Goal: Task Accomplishment & Management: Manage account settings

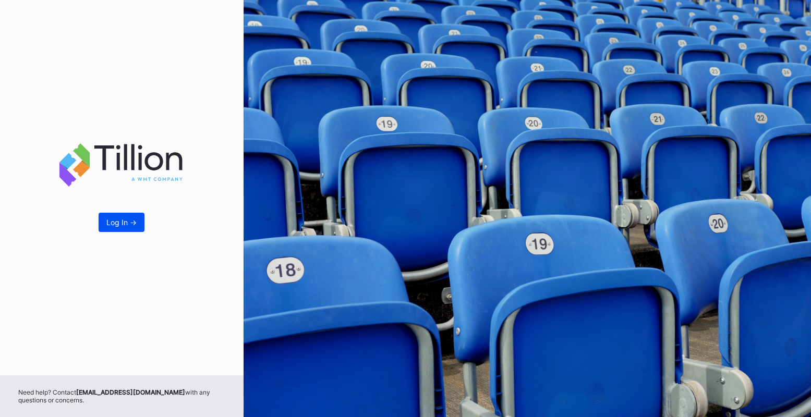
click at [129, 230] on button "Log In ->" at bounding box center [122, 222] width 46 height 19
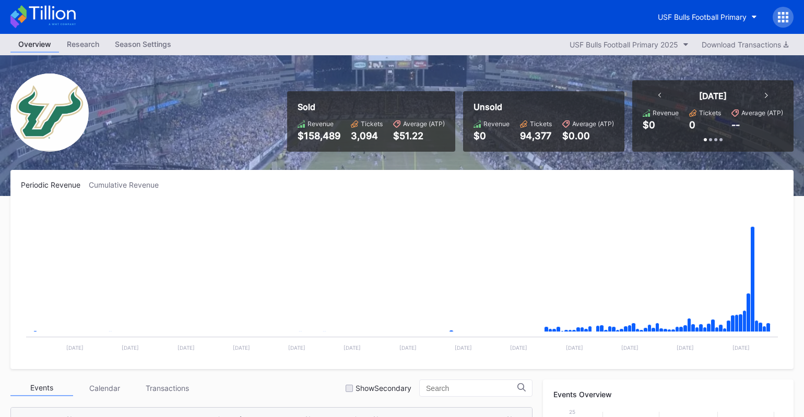
click at [765, 95] on icon at bounding box center [765, 95] width 3 height 5
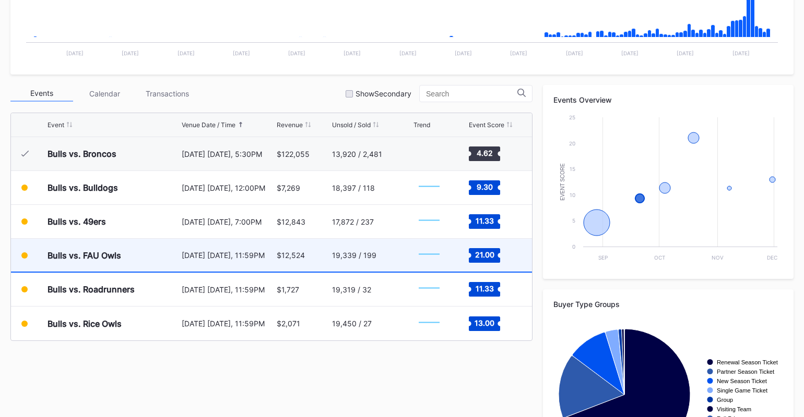
scroll to position [313, 0]
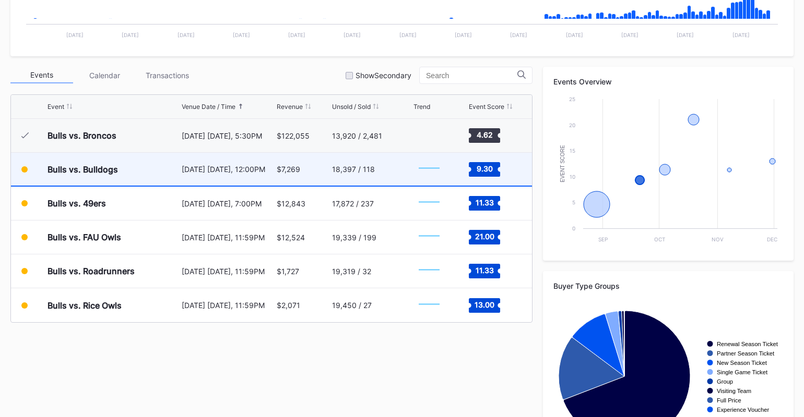
click at [383, 169] on div "18,397 / 118" at bounding box center [371, 169] width 79 height 33
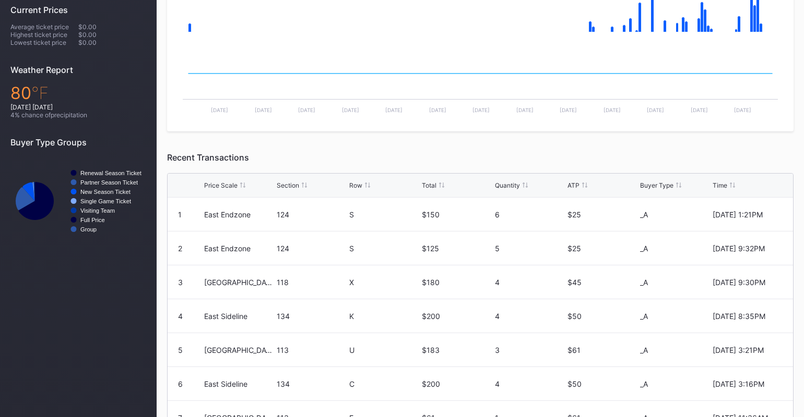
scroll to position [50, 0]
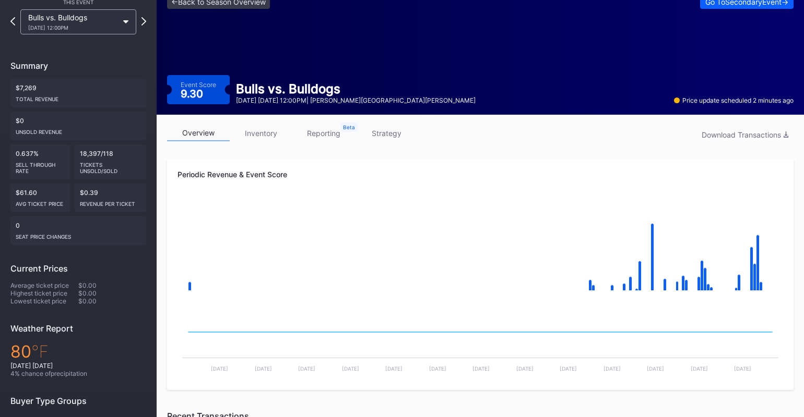
click at [326, 135] on link "reporting" at bounding box center [323, 133] width 63 height 16
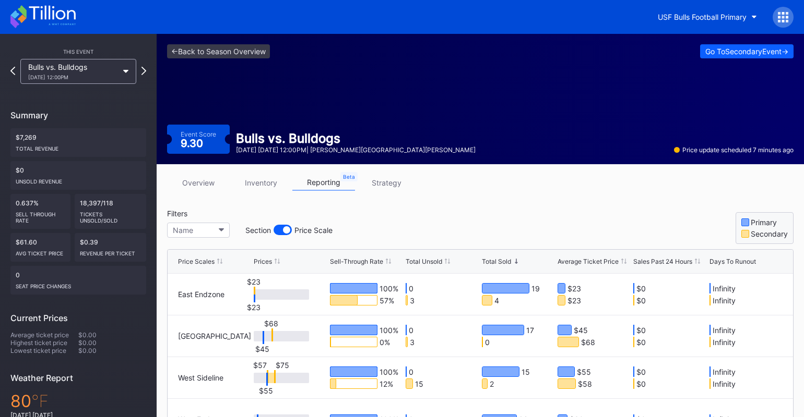
click at [501, 187] on div "overview inventory reporting strategy" at bounding box center [480, 185] width 626 height 21
click at [720, 17] on div "USF Bulls Football Primary" at bounding box center [701, 17] width 89 height 9
click at [735, 52] on div "Go To Secondary Event ->" at bounding box center [746, 51] width 83 height 9
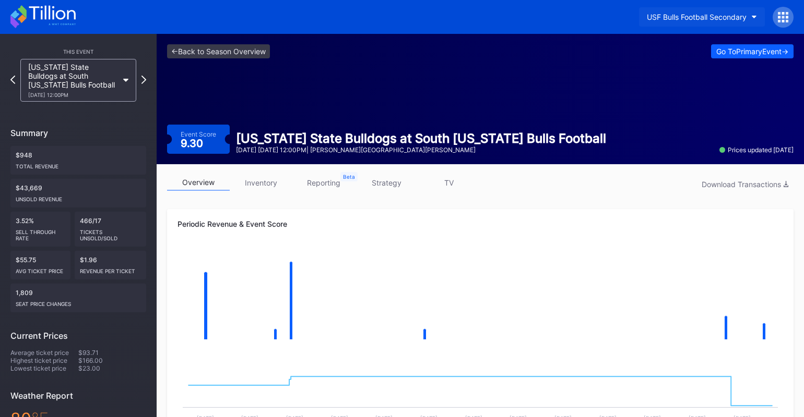
click at [736, 11] on button "USF Bulls Football Secondary" at bounding box center [702, 16] width 126 height 19
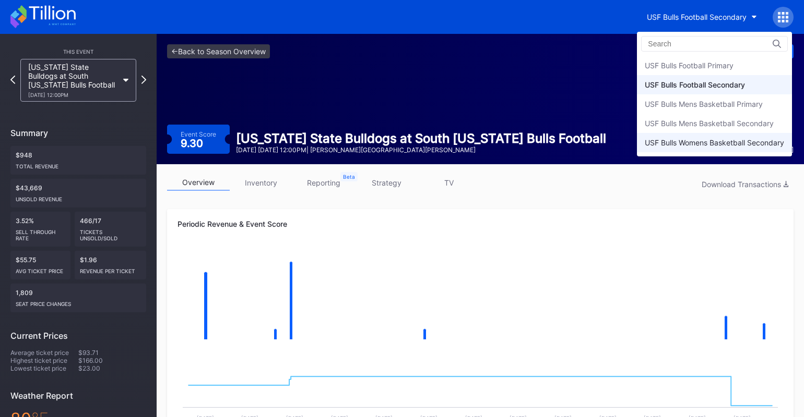
click at [734, 142] on div "USF Bulls Womens Basketball Secondary" at bounding box center [713, 142] width 139 height 9
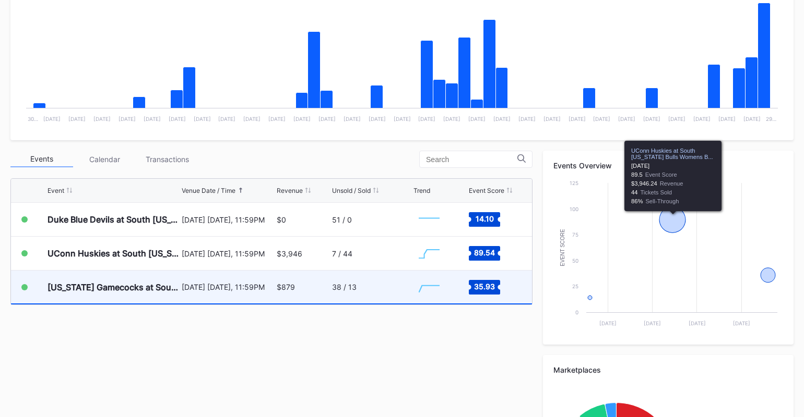
scroll to position [261, 0]
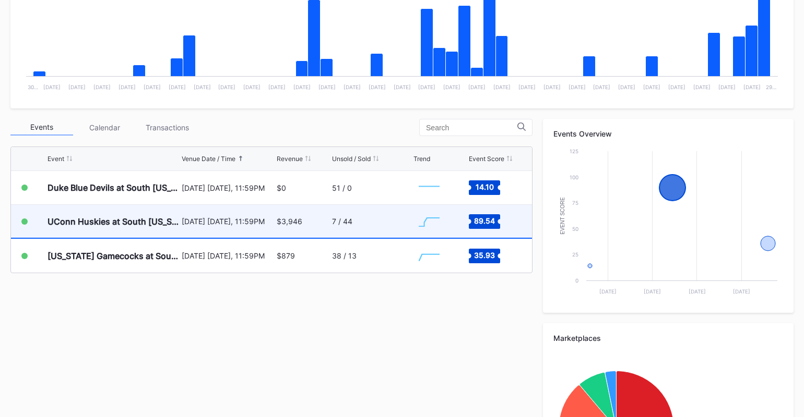
click at [395, 221] on div "7 / 44" at bounding box center [371, 221] width 79 height 33
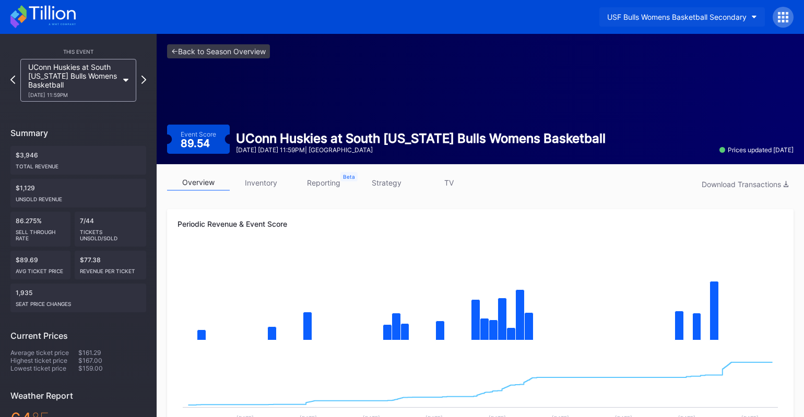
click at [737, 18] on div "USF Bulls Womens Basketball Secondary" at bounding box center [676, 17] width 139 height 9
click at [123, 80] on icon at bounding box center [125, 80] width 5 height 3
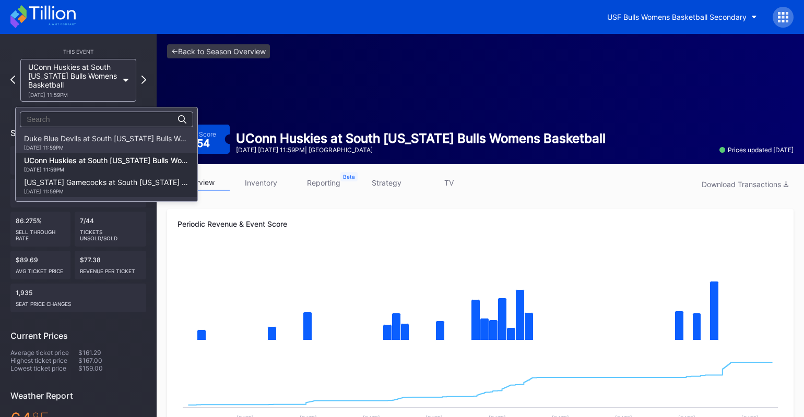
click at [101, 189] on div "[DATE] 11:59PM" at bounding box center [106, 191] width 165 height 6
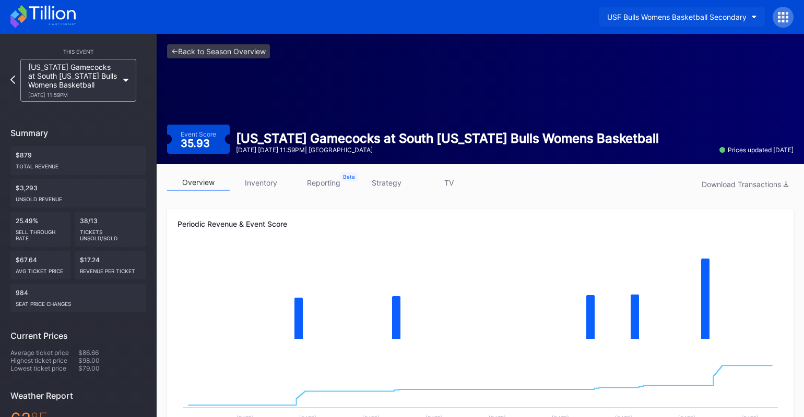
click at [690, 22] on button "USF Bulls Womens Basketball Secondary" at bounding box center [681, 16] width 165 height 19
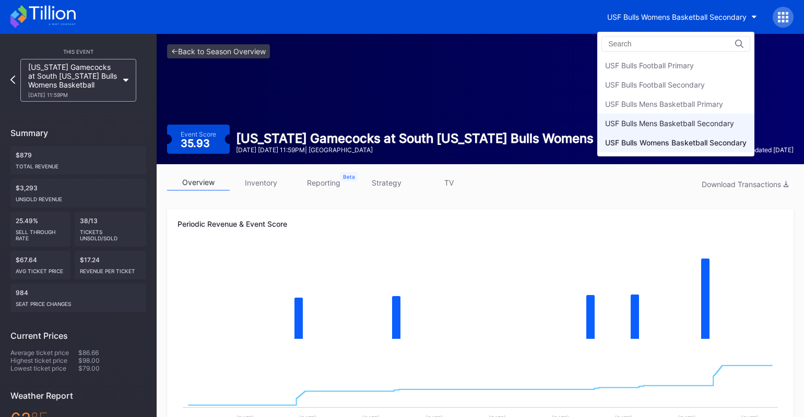
click at [684, 121] on div "USF Bulls Mens Basketball Secondary" at bounding box center [669, 123] width 129 height 9
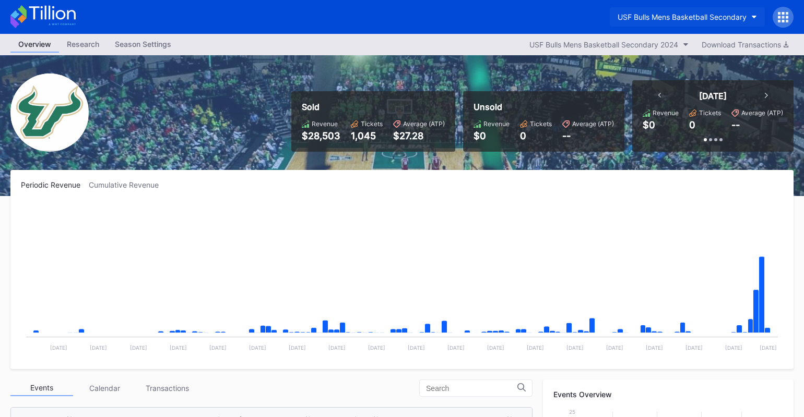
click at [709, 22] on button "USF Bulls Mens Basketball Secondary" at bounding box center [686, 16] width 155 height 19
click at [727, 20] on div "USF Bulls Mens Basketball Secondary" at bounding box center [681, 17] width 129 height 9
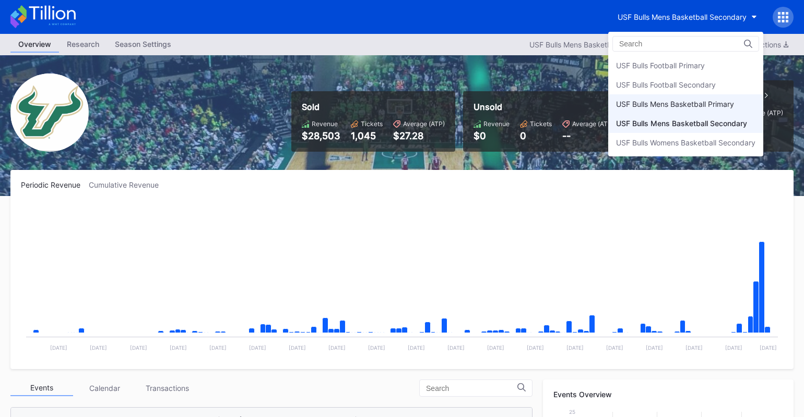
click at [716, 104] on div "USF Bulls Mens Basketball Primary" at bounding box center [675, 104] width 118 height 9
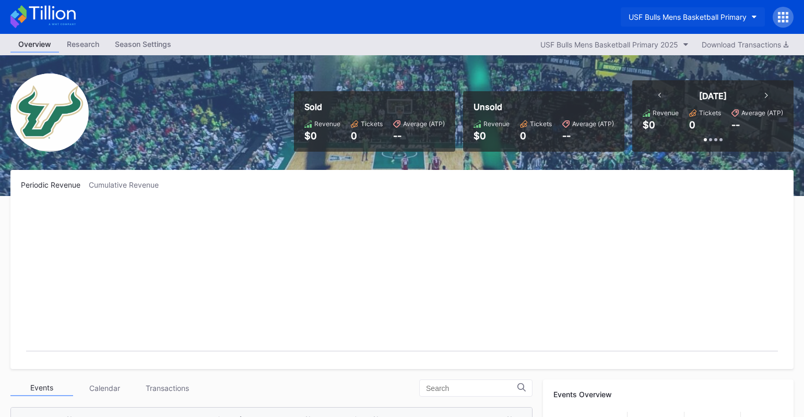
click at [695, 16] on div "USF Bulls Mens Basketball Primary" at bounding box center [687, 17] width 118 height 9
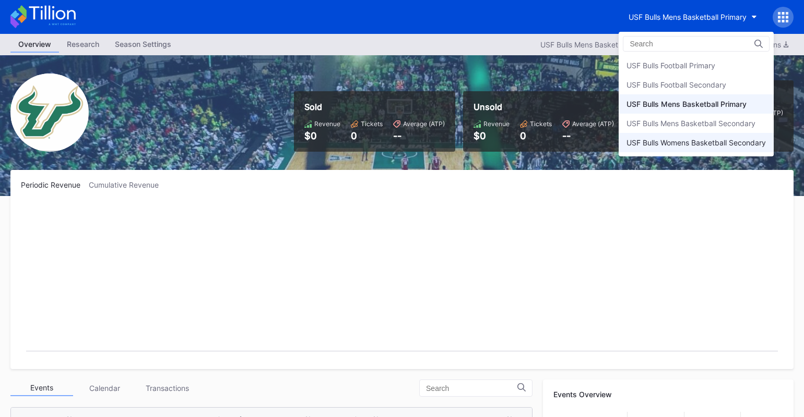
click at [699, 139] on div "USF Bulls Womens Basketball Secondary" at bounding box center [695, 142] width 139 height 9
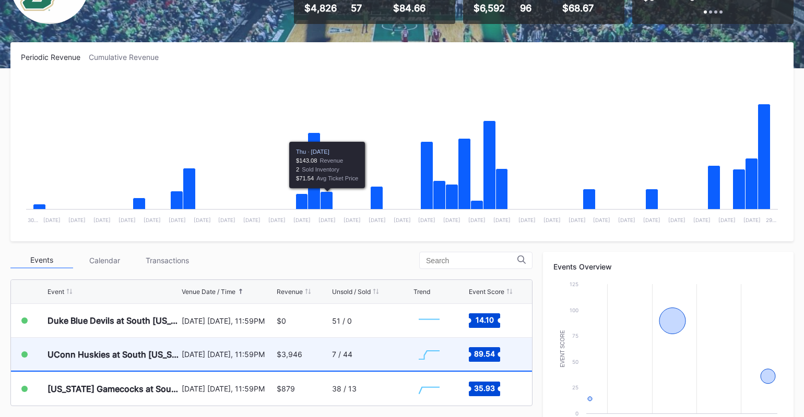
scroll to position [157, 0]
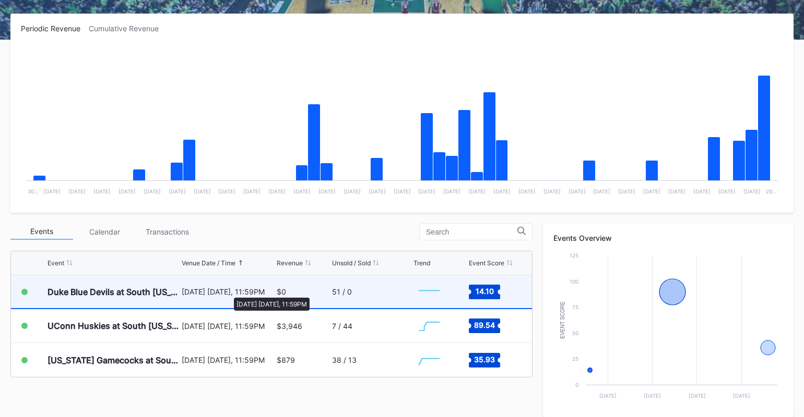
click at [229, 293] on div "[DATE] [DATE], 11:59PM" at bounding box center [228, 291] width 92 height 9
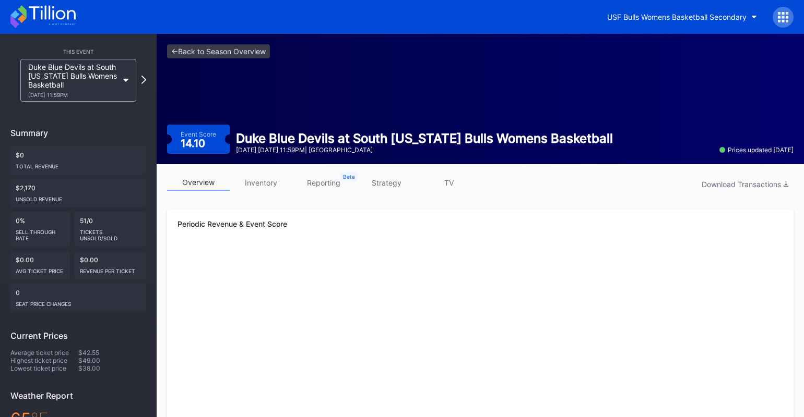
click at [388, 181] on link "strategy" at bounding box center [386, 183] width 63 height 16
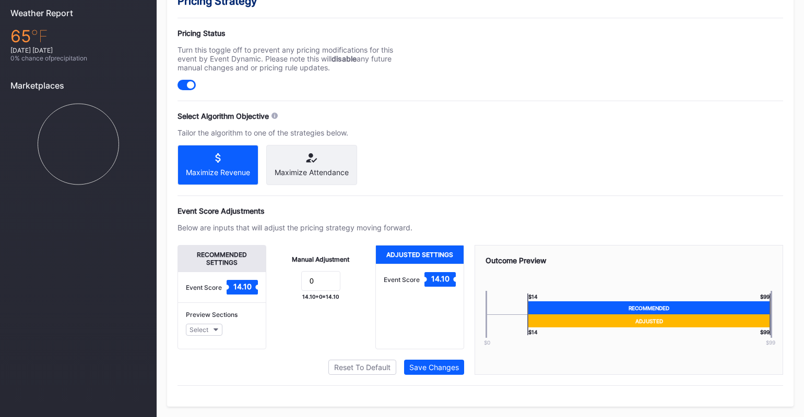
scroll to position [392, 0]
click at [212, 330] on button "Select" at bounding box center [204, 330] width 37 height 12
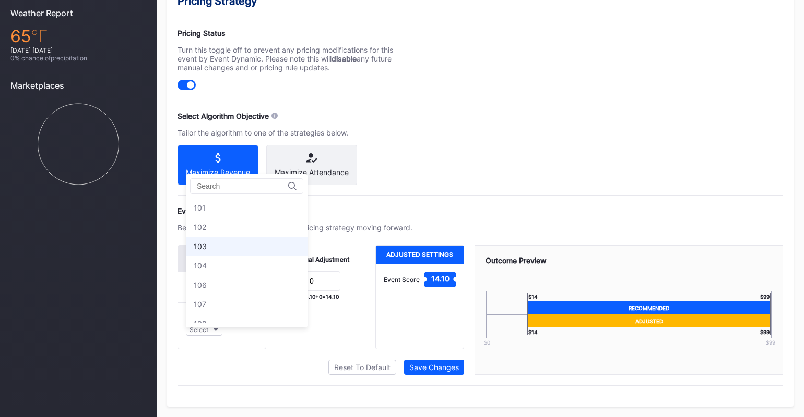
click at [232, 237] on div "103" at bounding box center [247, 246] width 122 height 19
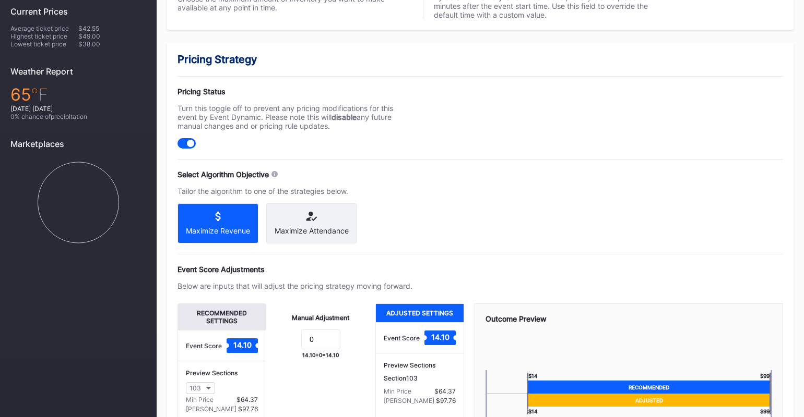
scroll to position [225, 0]
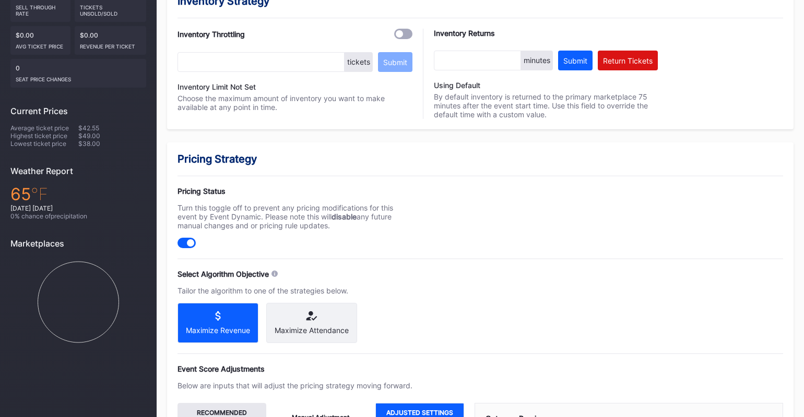
drag, startPoint x: 391, startPoint y: 286, endPoint x: 388, endPoint y: 280, distance: 6.5
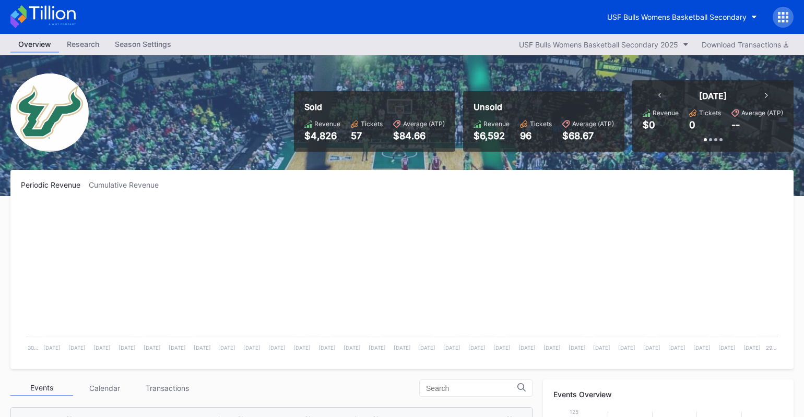
scroll to position [157, 0]
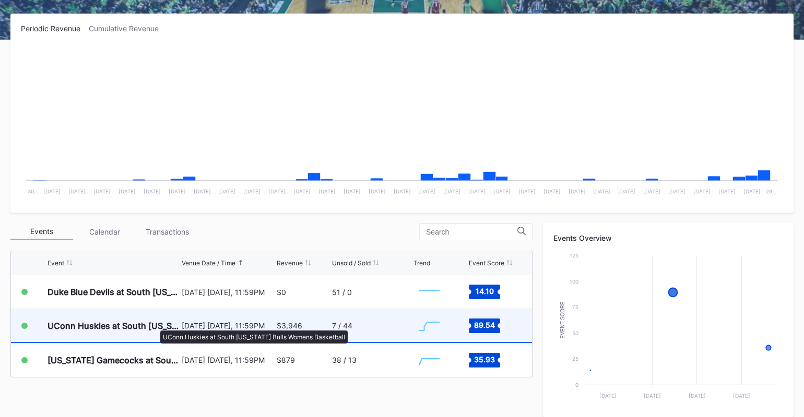
click at [155, 326] on div "UConn Huskies at South [US_STATE] Bulls Womens Basketball" at bounding box center [112, 326] width 131 height 10
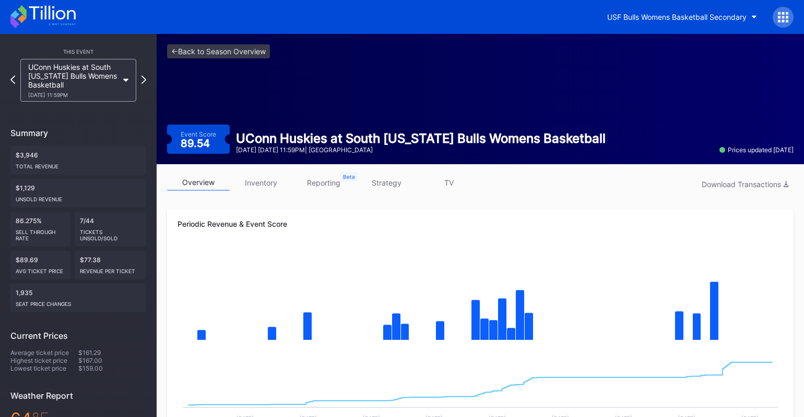
click at [376, 180] on link "strategy" at bounding box center [386, 183] width 63 height 16
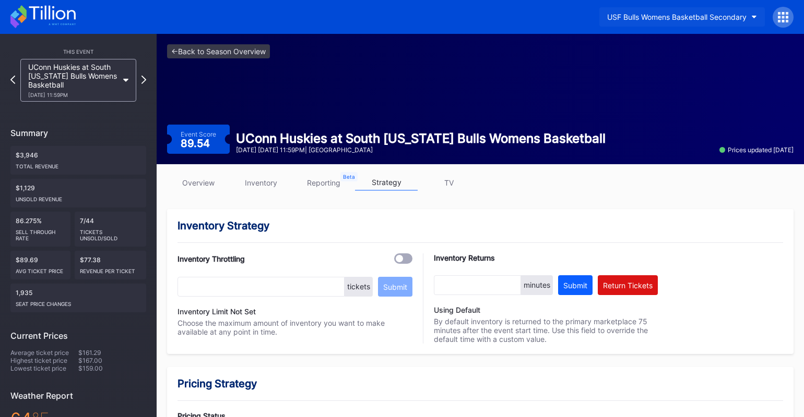
click at [668, 14] on div "USF Bulls Womens Basketball Secondary" at bounding box center [676, 17] width 139 height 9
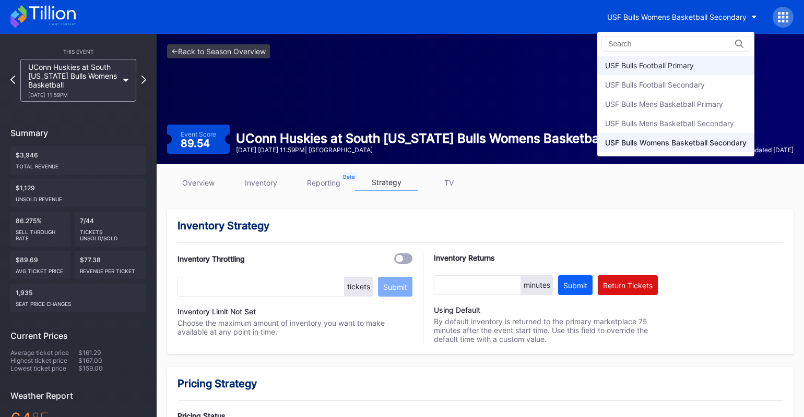
click at [658, 68] on div "USF Bulls Football Primary" at bounding box center [649, 65] width 89 height 9
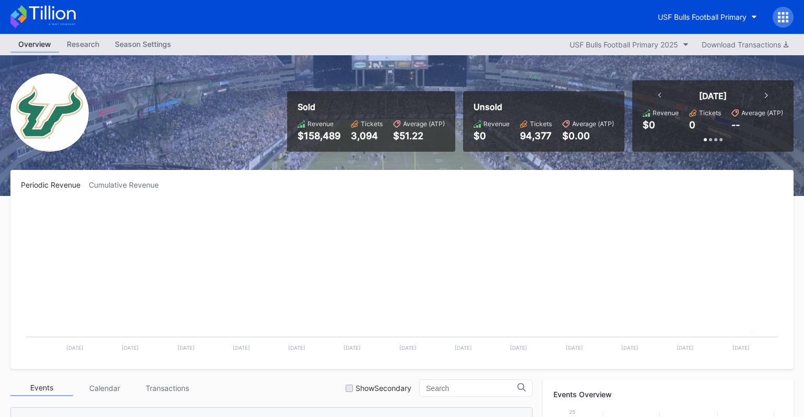
click at [658, 65] on div "Sold Revenue $158,489 Tickets 3,094 Average (ATP) $51.22 Unsold Revenue $0 Tick…" at bounding box center [402, 125] width 804 height 141
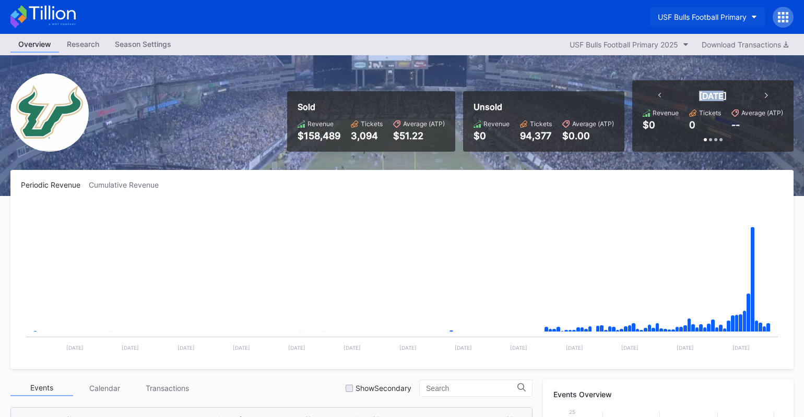
click at [711, 18] on div "USF Bulls Football Primary" at bounding box center [701, 17] width 89 height 9
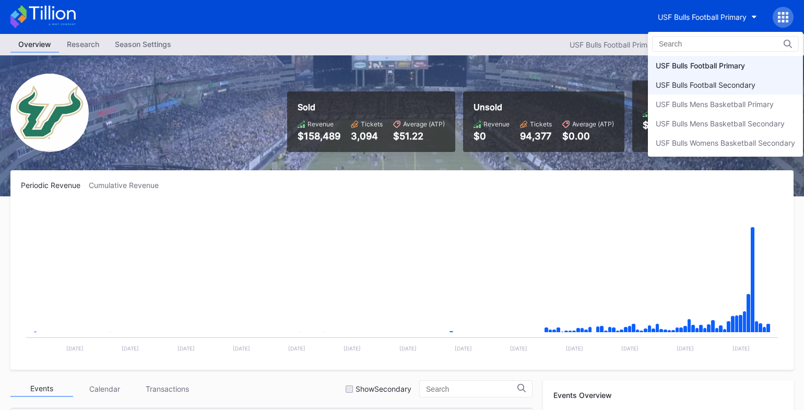
click at [701, 86] on div "USF Bulls Football Secondary" at bounding box center [705, 84] width 100 height 9
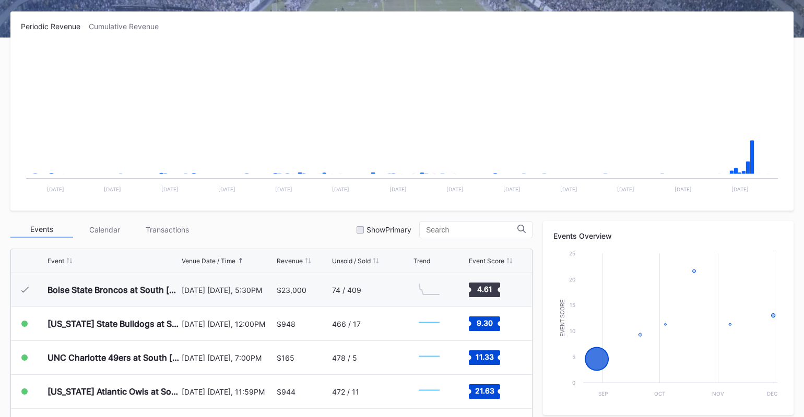
scroll to position [215, 0]
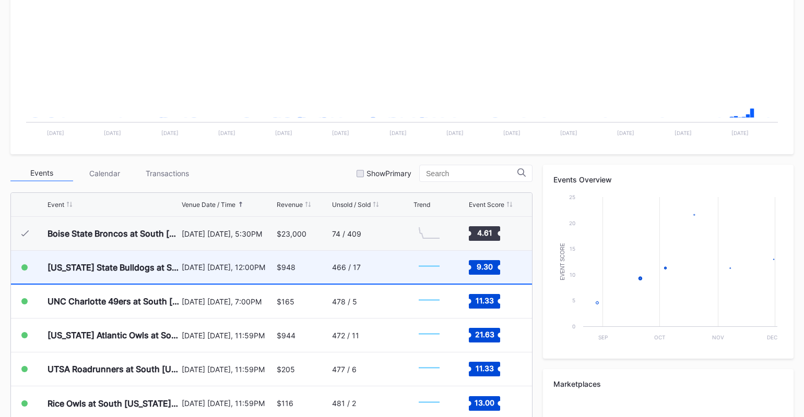
click at [335, 269] on div "466 / 17" at bounding box center [346, 267] width 29 height 9
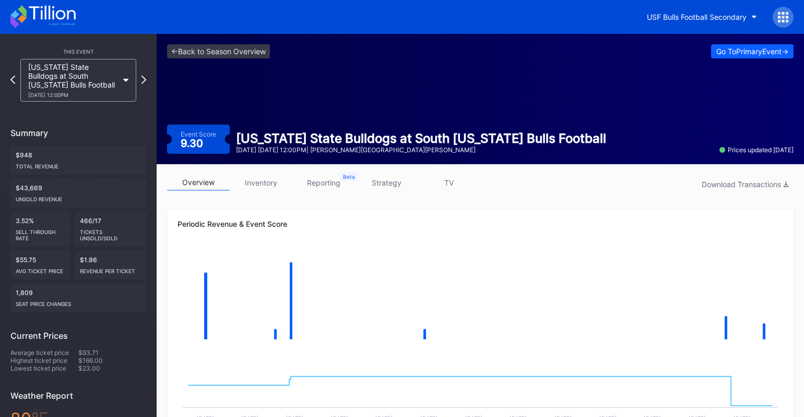
click at [393, 184] on link "strategy" at bounding box center [386, 183] width 63 height 16
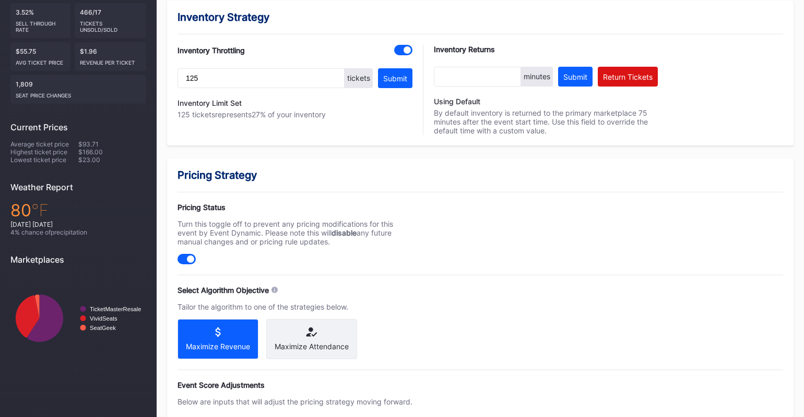
scroll to position [313, 0]
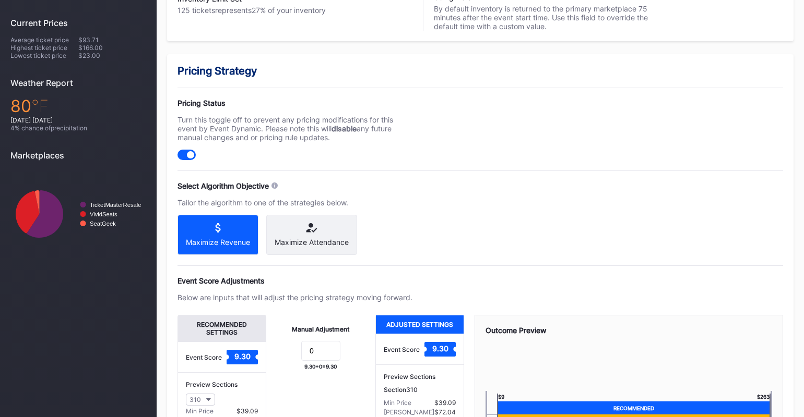
click at [325, 231] on icon at bounding box center [311, 227] width 74 height 9
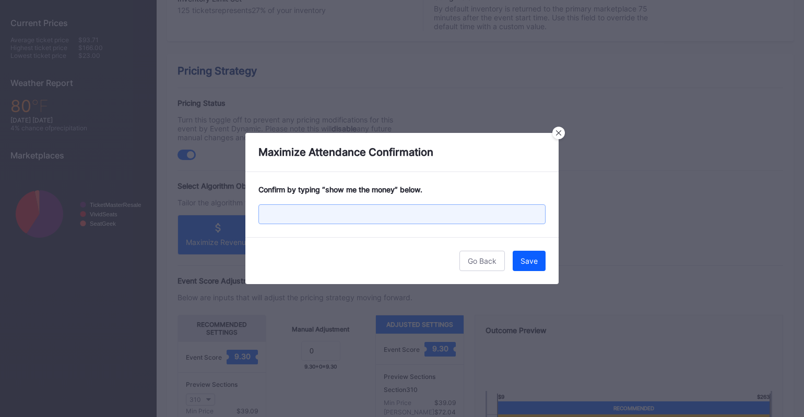
click at [448, 210] on input "text" at bounding box center [401, 215] width 287 height 20
type input "show me the money"
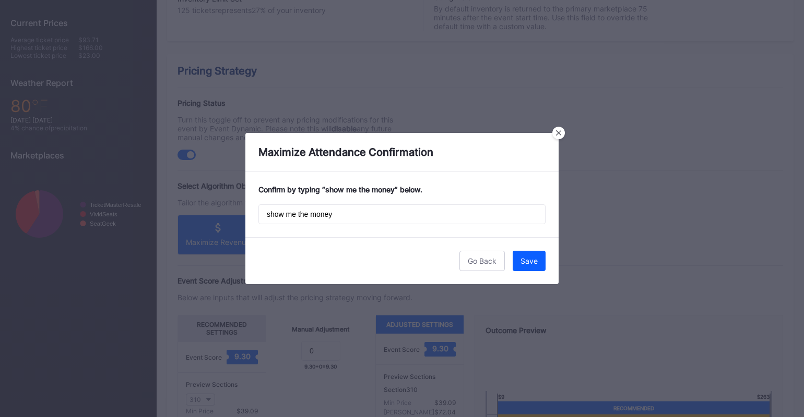
click at [533, 257] on button "Save" at bounding box center [528, 261] width 33 height 20
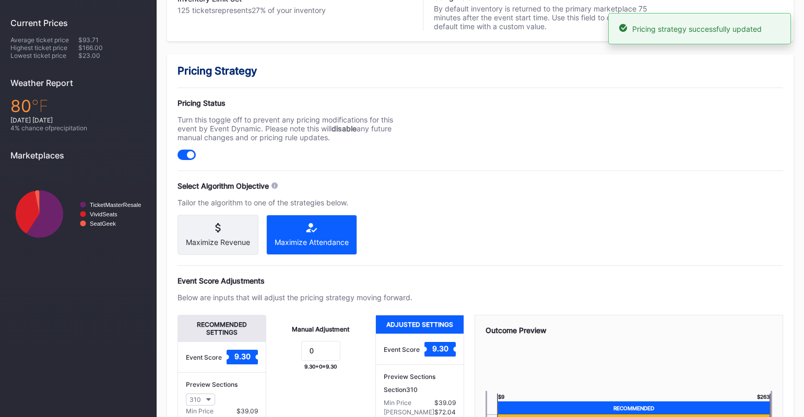
scroll to position [452, 0]
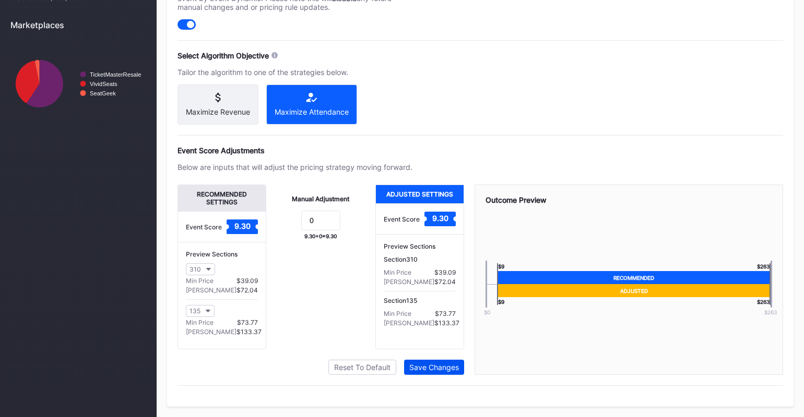
click at [437, 369] on div "Save Changes" at bounding box center [434, 367] width 50 height 9
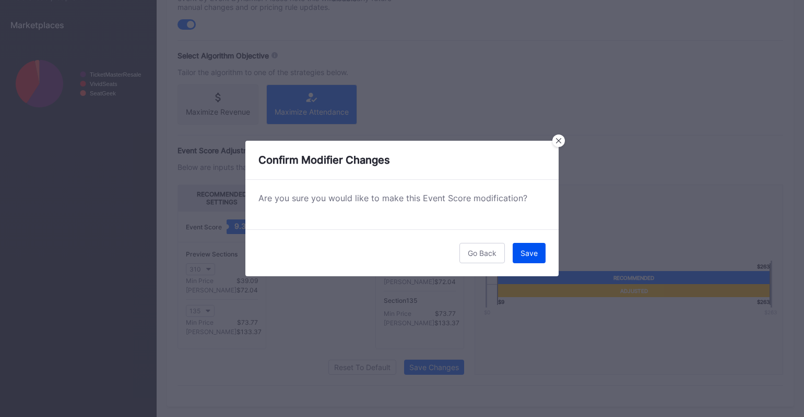
click at [529, 249] on div "Save" at bounding box center [528, 253] width 17 height 9
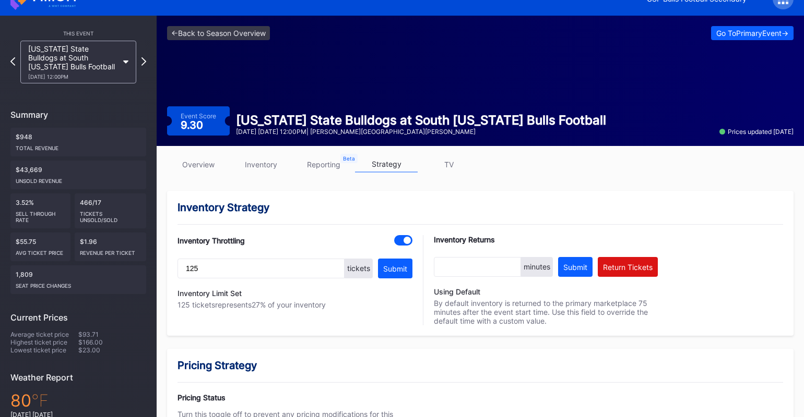
scroll to position [0, 0]
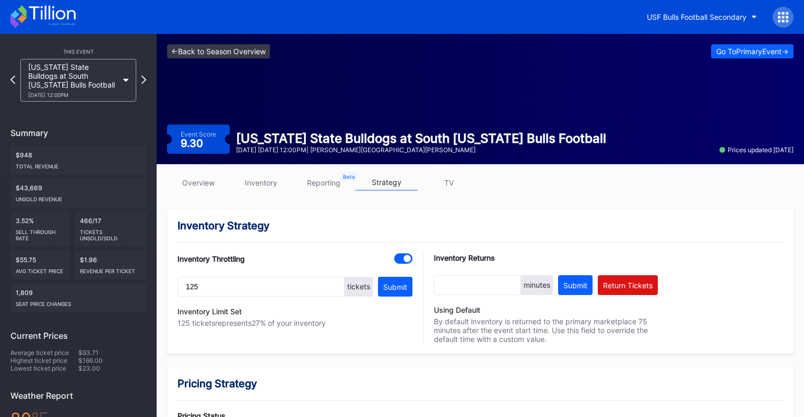
click at [229, 54] on link "<- Back to Season Overview" at bounding box center [218, 51] width 103 height 14
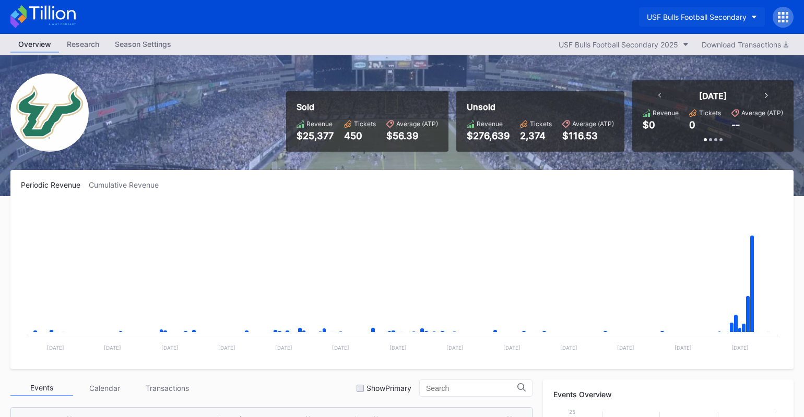
click at [715, 16] on div "USF Bulls Football Secondary" at bounding box center [696, 17] width 100 height 9
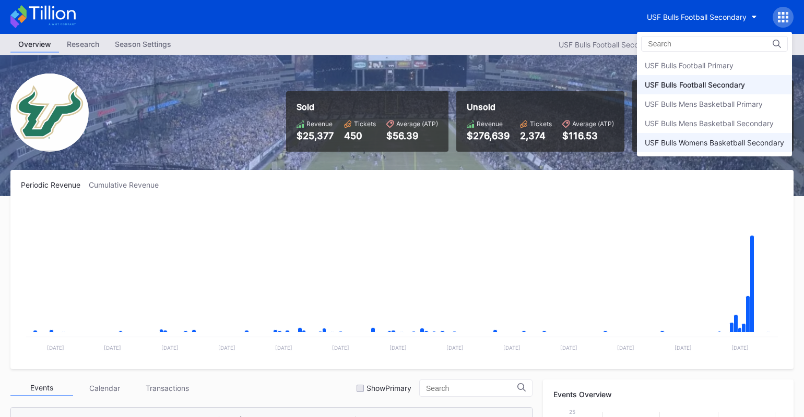
click at [704, 139] on div "USF Bulls Womens Basketball Secondary" at bounding box center [713, 142] width 139 height 9
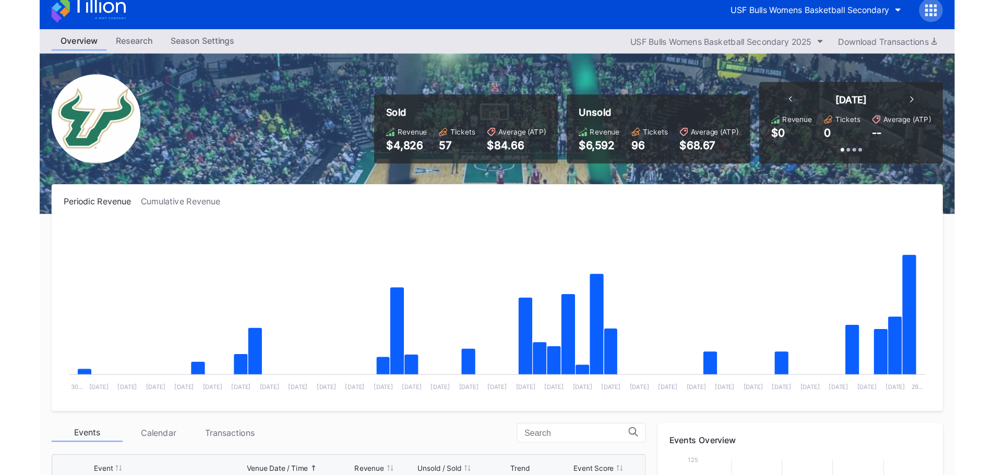
scroll to position [6, 0]
